Goal: Understand process/instructions: Learn how to perform a task or action

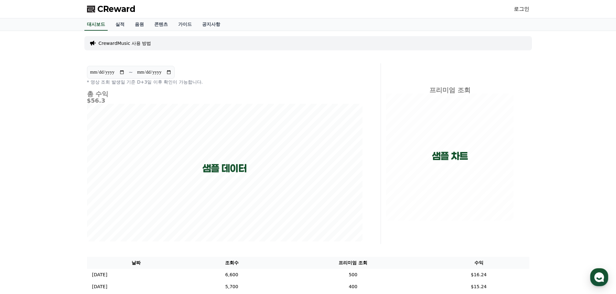
click at [520, 9] on link "로그인" at bounding box center [521, 9] width 16 height 8
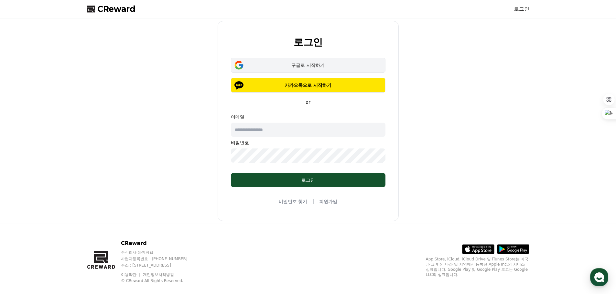
click at [302, 68] on div "구글로 시작하기" at bounding box center [308, 65] width 136 height 6
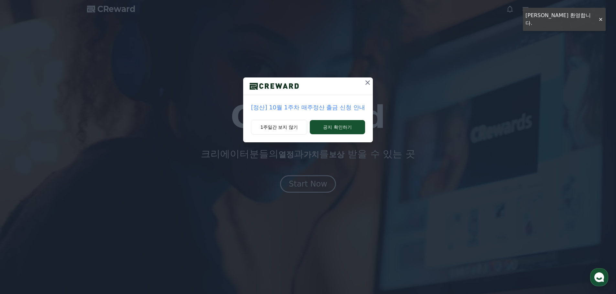
click at [281, 130] on button "1주일간 보지 않기" at bounding box center [279, 127] width 56 height 15
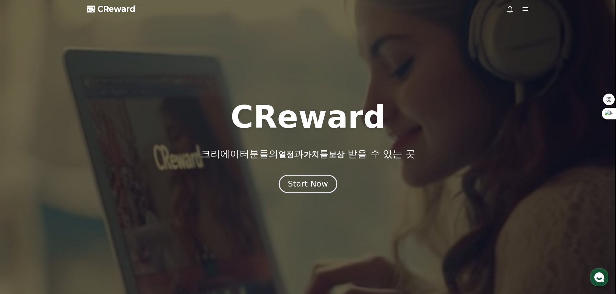
click at [312, 188] on div "Start Now" at bounding box center [308, 184] width 40 height 11
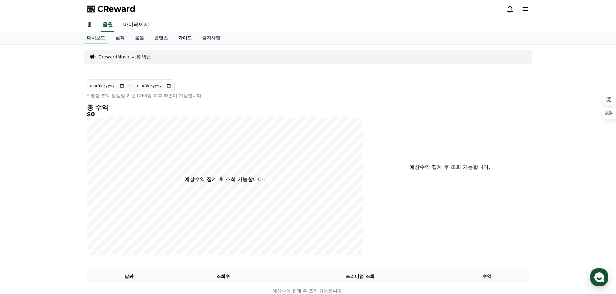
click at [186, 37] on link "가이드" at bounding box center [185, 38] width 24 height 12
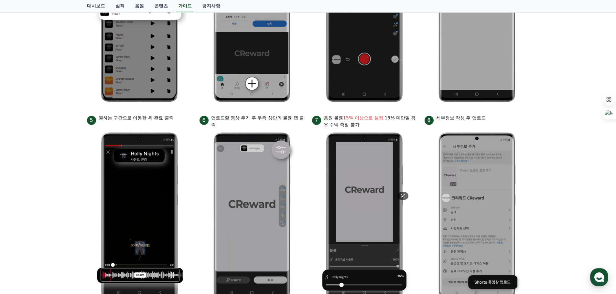
scroll to position [77, 0]
